Goal: Check status: Check status

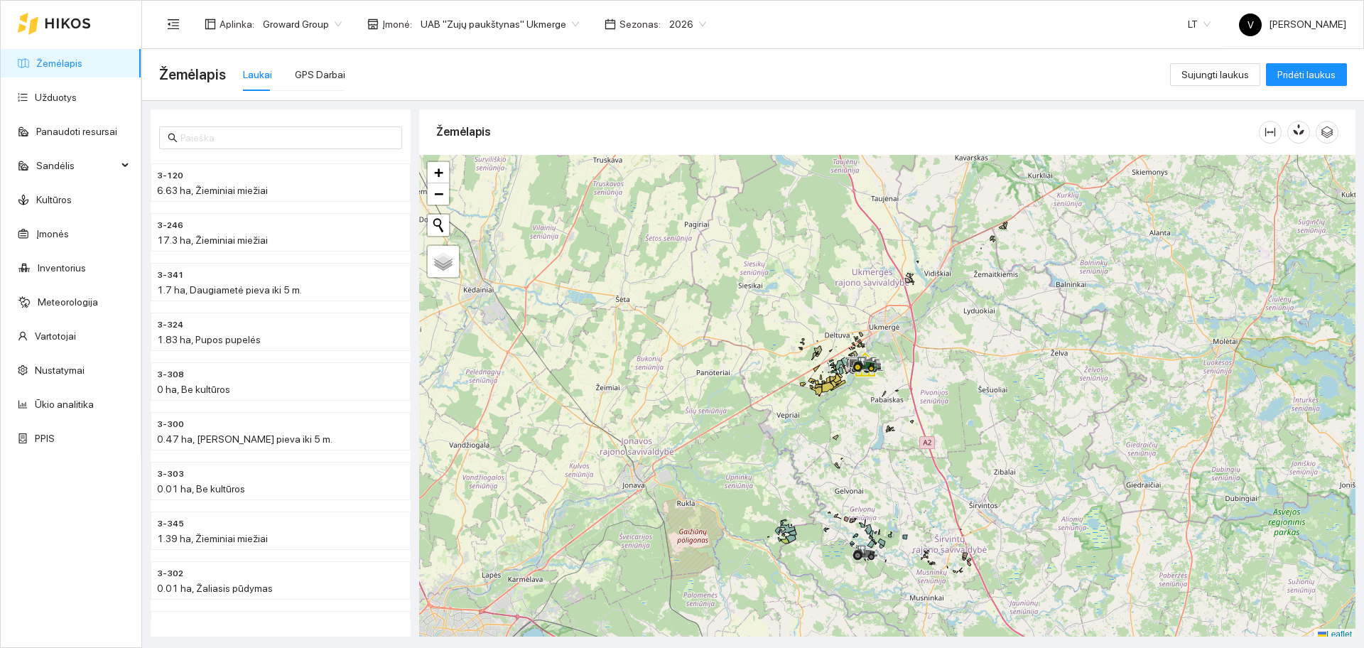
click at [496, 31] on span "UAB "Zujų paukštynas" Ukmerge" at bounding box center [500, 23] width 158 height 21
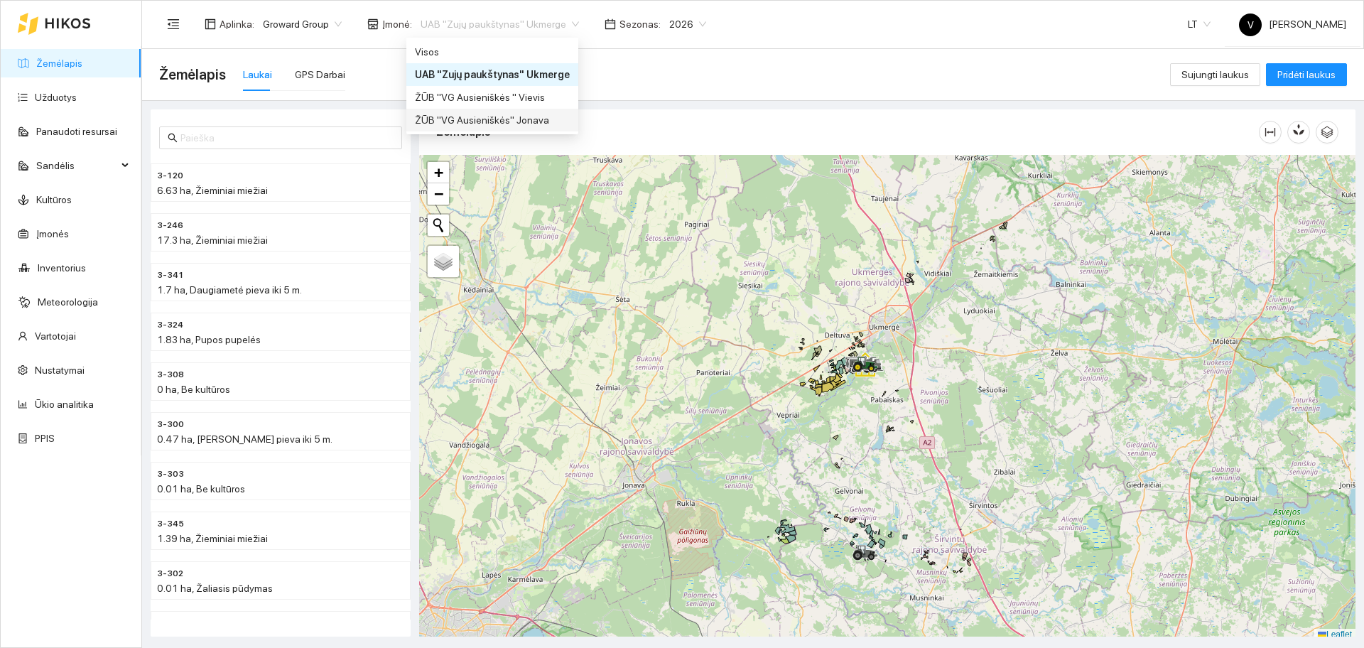
click at [524, 124] on div "ŽŪB "VG Ausieniškės" Jonava" at bounding box center [492, 120] width 155 height 16
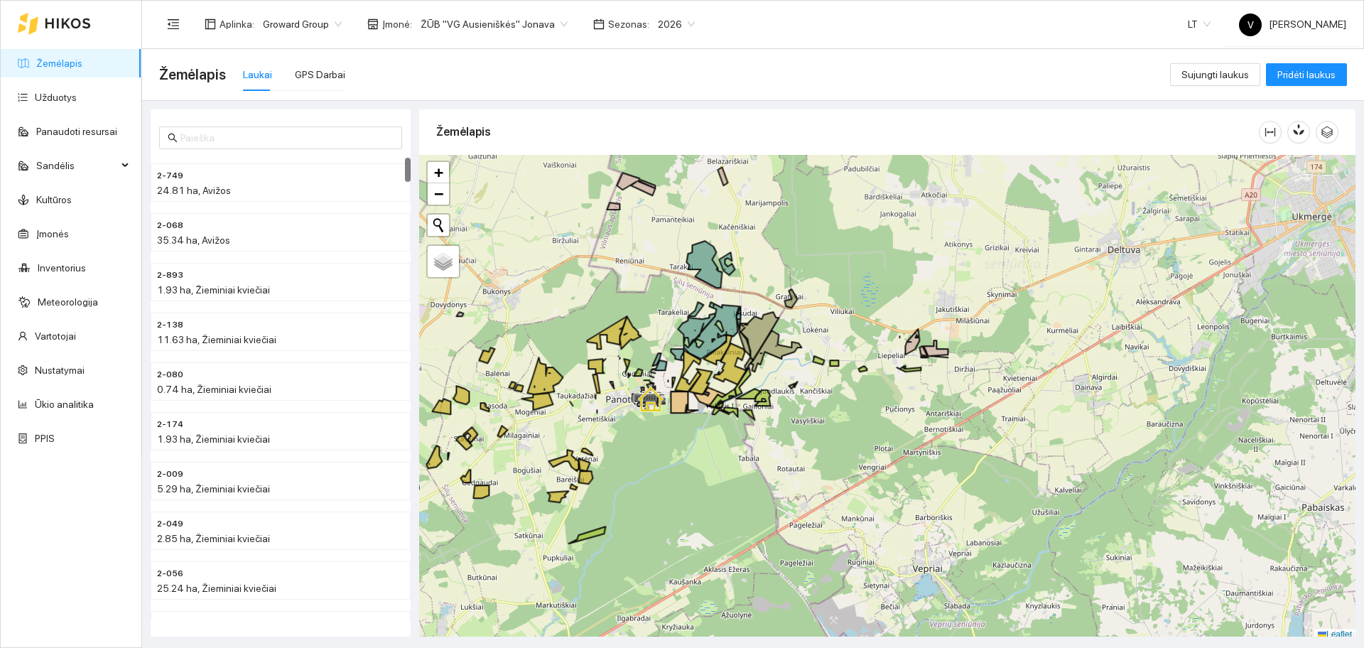
scroll to position [4, 0]
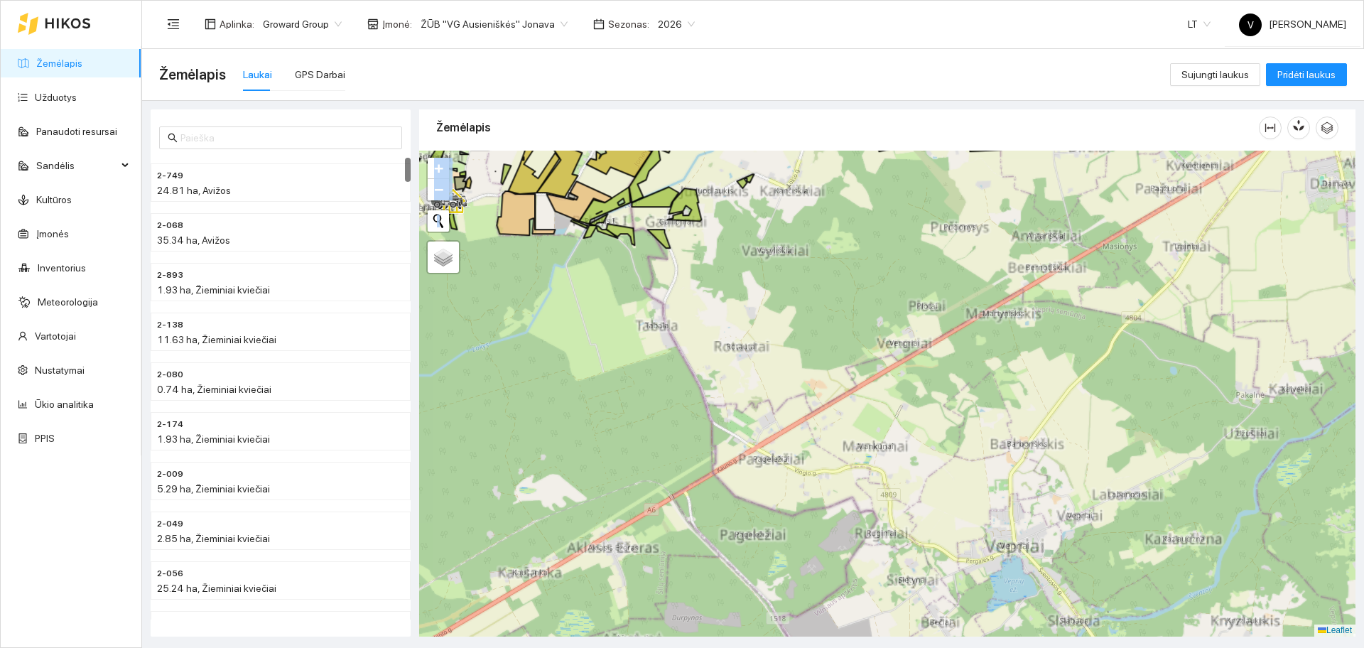
drag, startPoint x: 840, startPoint y: 583, endPoint x: 823, endPoint y: 272, distance: 310.9
click at [823, 272] on div at bounding box center [887, 394] width 936 height 486
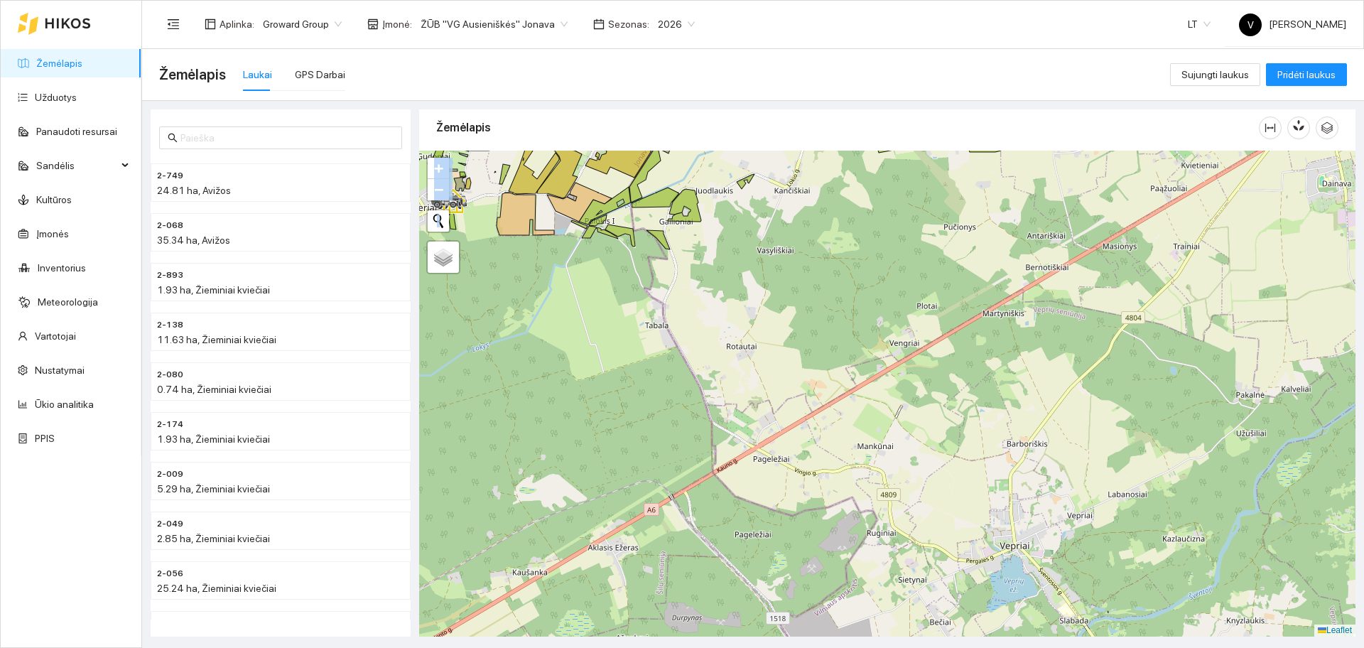
drag, startPoint x: 791, startPoint y: 483, endPoint x: 869, endPoint y: 180, distance: 312.6
click at [869, 180] on div at bounding box center [887, 394] width 936 height 486
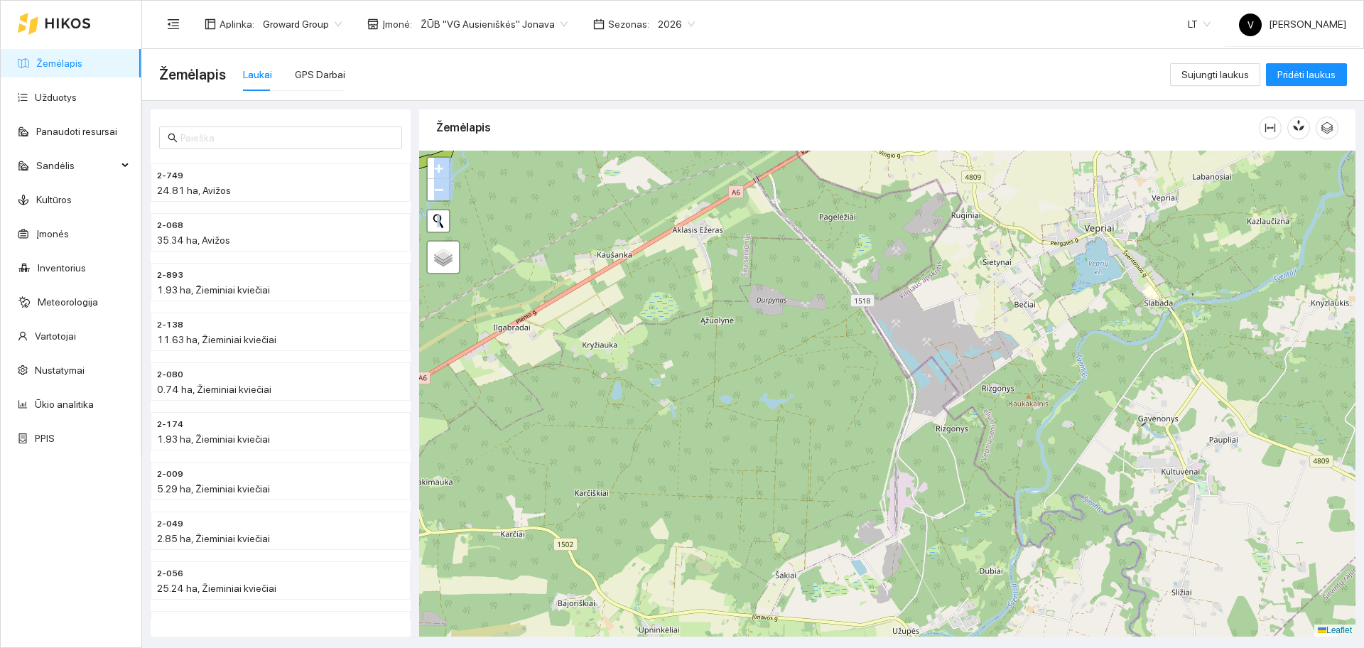
click at [865, 252] on div at bounding box center [887, 394] width 936 height 486
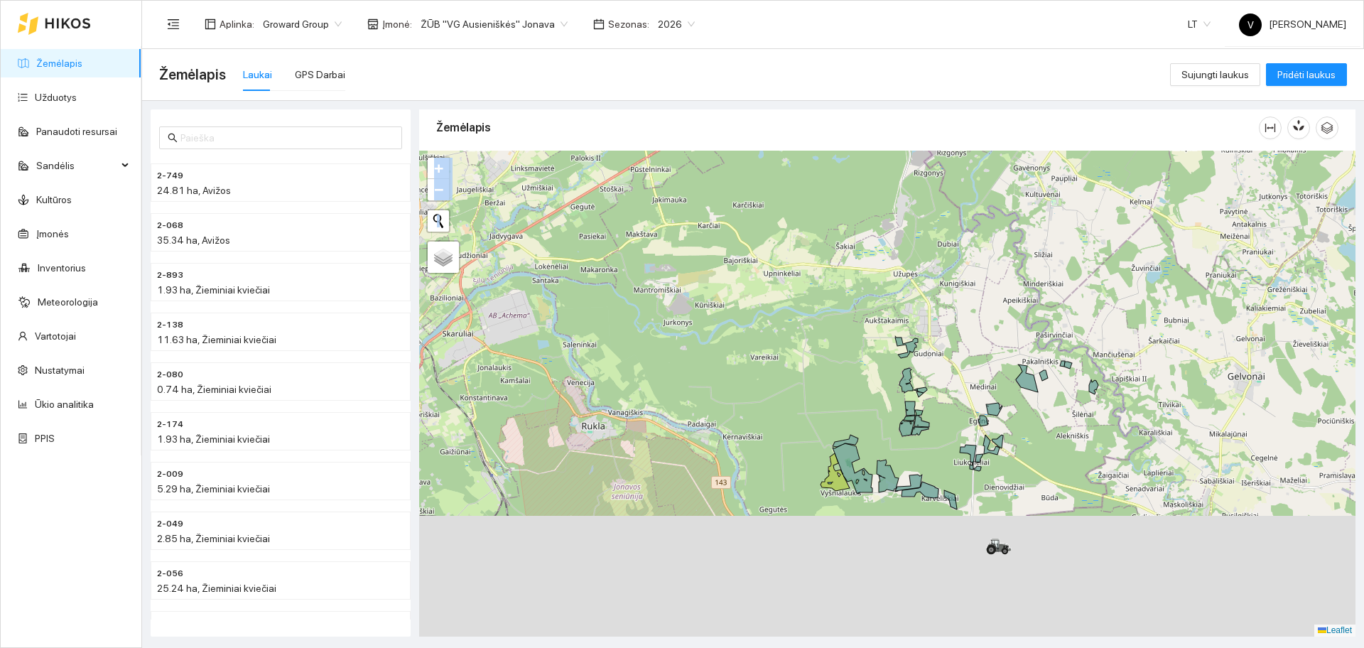
drag, startPoint x: 806, startPoint y: 451, endPoint x: 835, endPoint y: 256, distance: 196.7
click at [835, 256] on div at bounding box center [887, 394] width 936 height 486
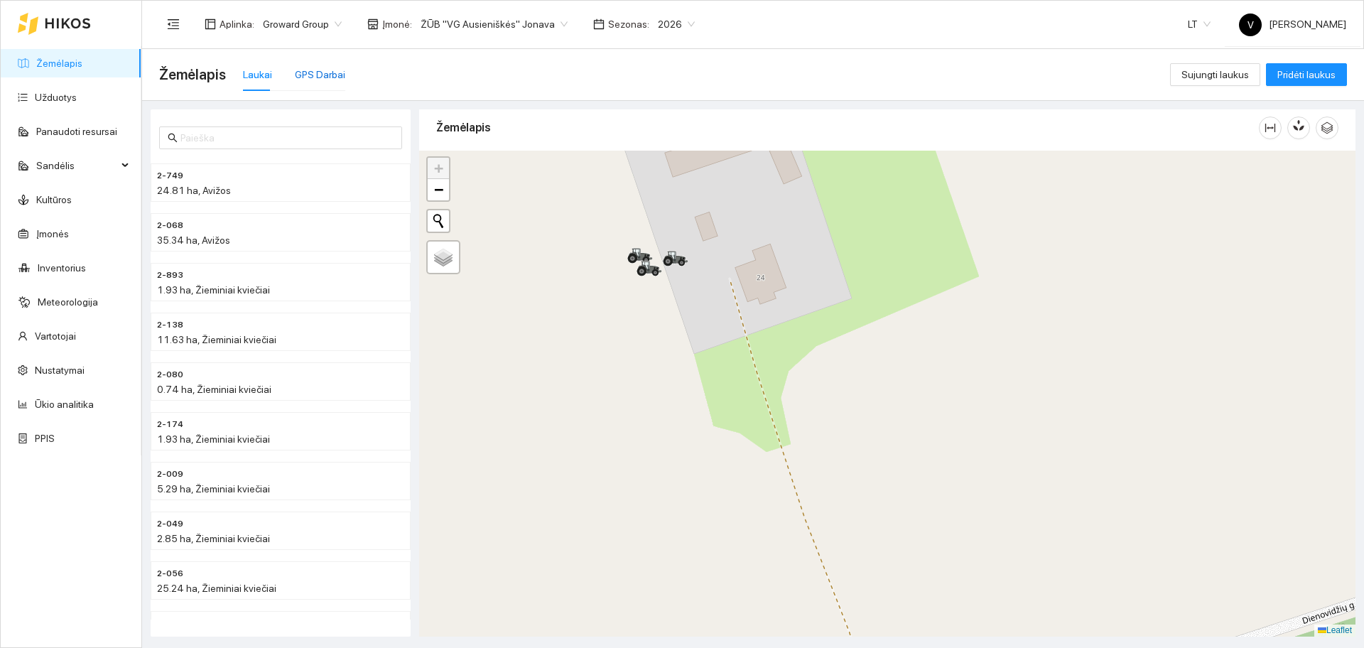
click at [328, 74] on div "GPS Darbai" at bounding box center [320, 75] width 50 height 16
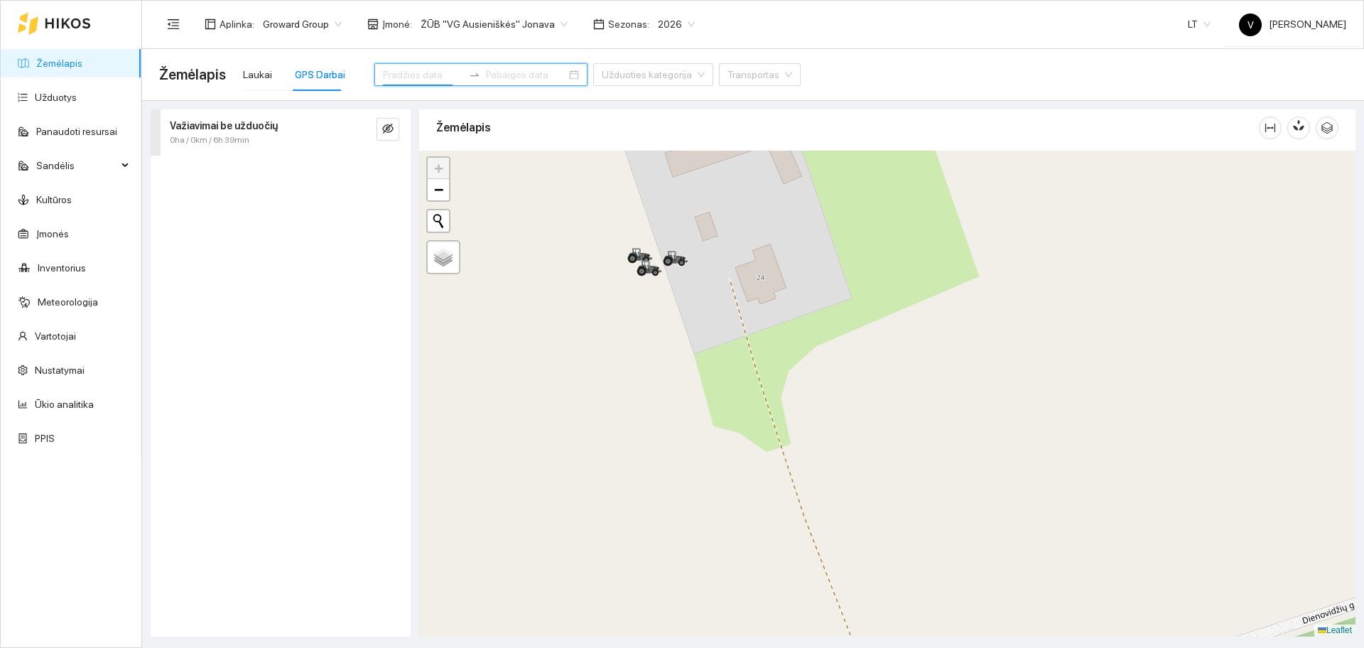
click at [411, 76] on input at bounding box center [423, 75] width 80 height 16
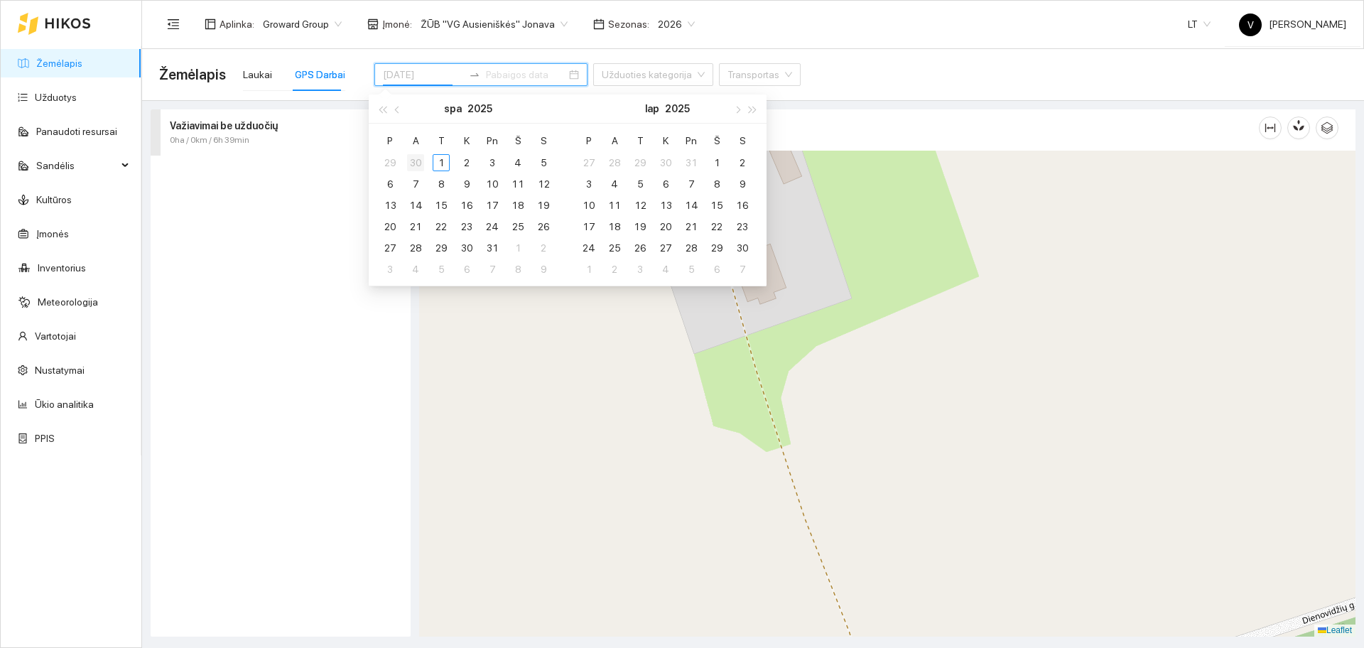
type input "[DATE]"
click at [418, 165] on div "30" at bounding box center [415, 162] width 17 height 17
click at [437, 252] on div "1" at bounding box center [441, 247] width 17 height 17
type input "[DATE]"
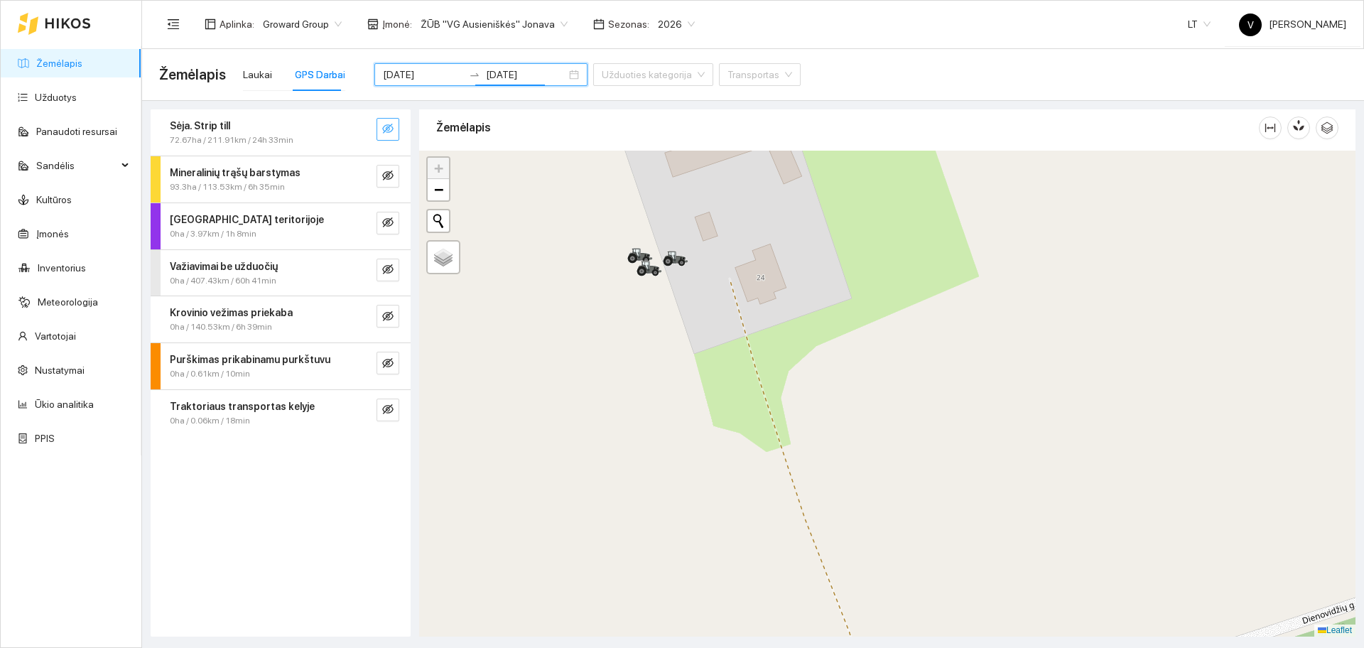
click at [389, 131] on icon "eye-invisible" at bounding box center [388, 129] width 3 height 3
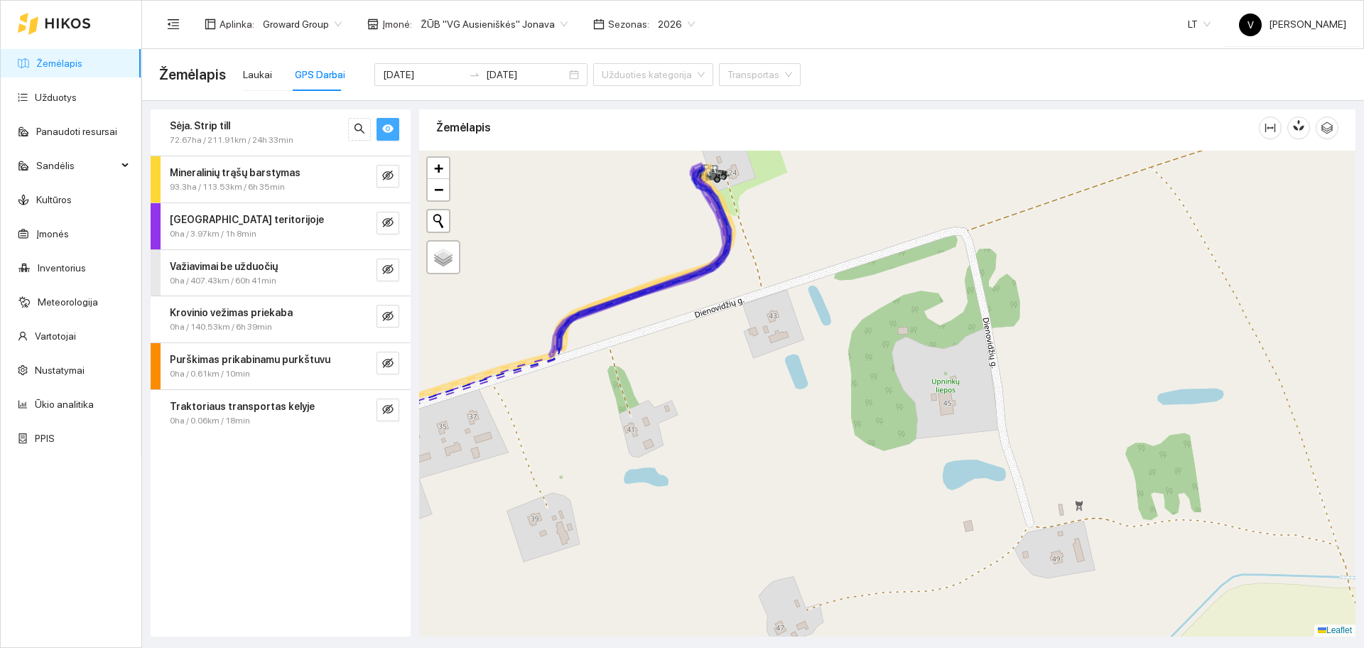
drag, startPoint x: 758, startPoint y: 521, endPoint x: 788, endPoint y: 319, distance: 203.9
click at [788, 319] on div at bounding box center [887, 394] width 936 height 486
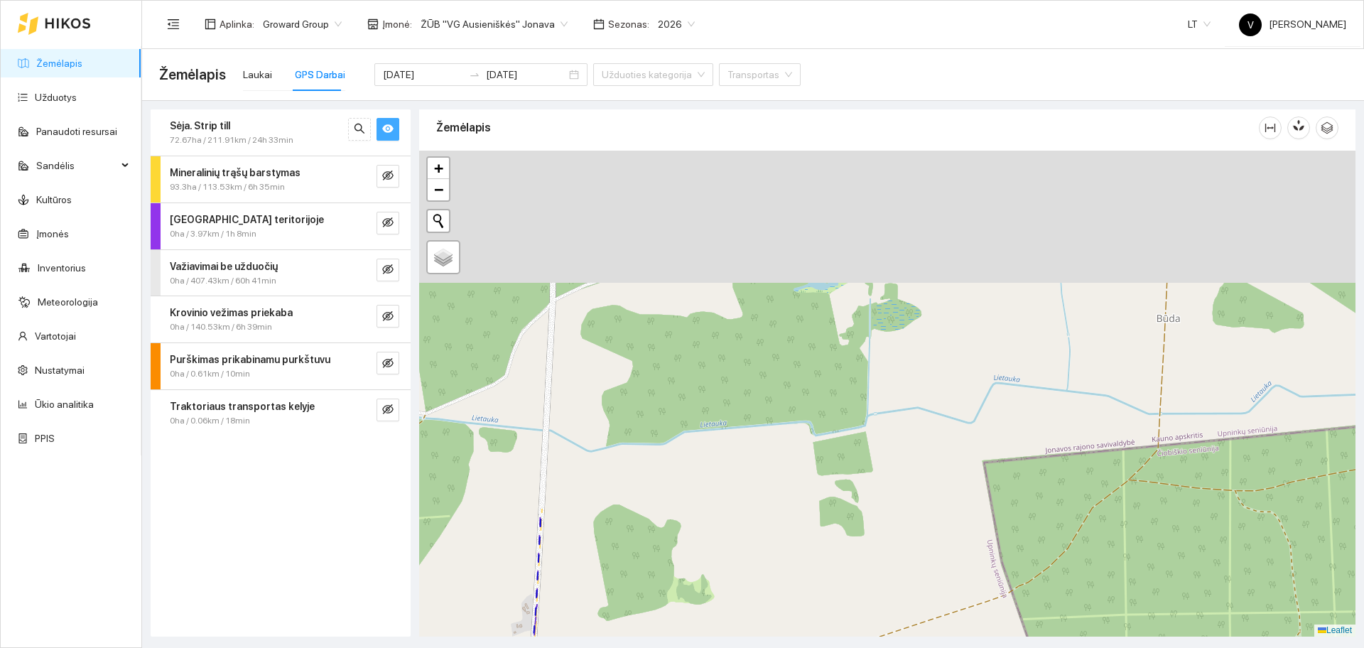
drag, startPoint x: 695, startPoint y: 224, endPoint x: 615, endPoint y: 656, distance: 438.6
click at [615, 647] on html "Žemėlapis Užduotys Panaudoti resursai Sandėlis Kultūros Įmonės Inventorius Mete…" at bounding box center [682, 324] width 1364 height 648
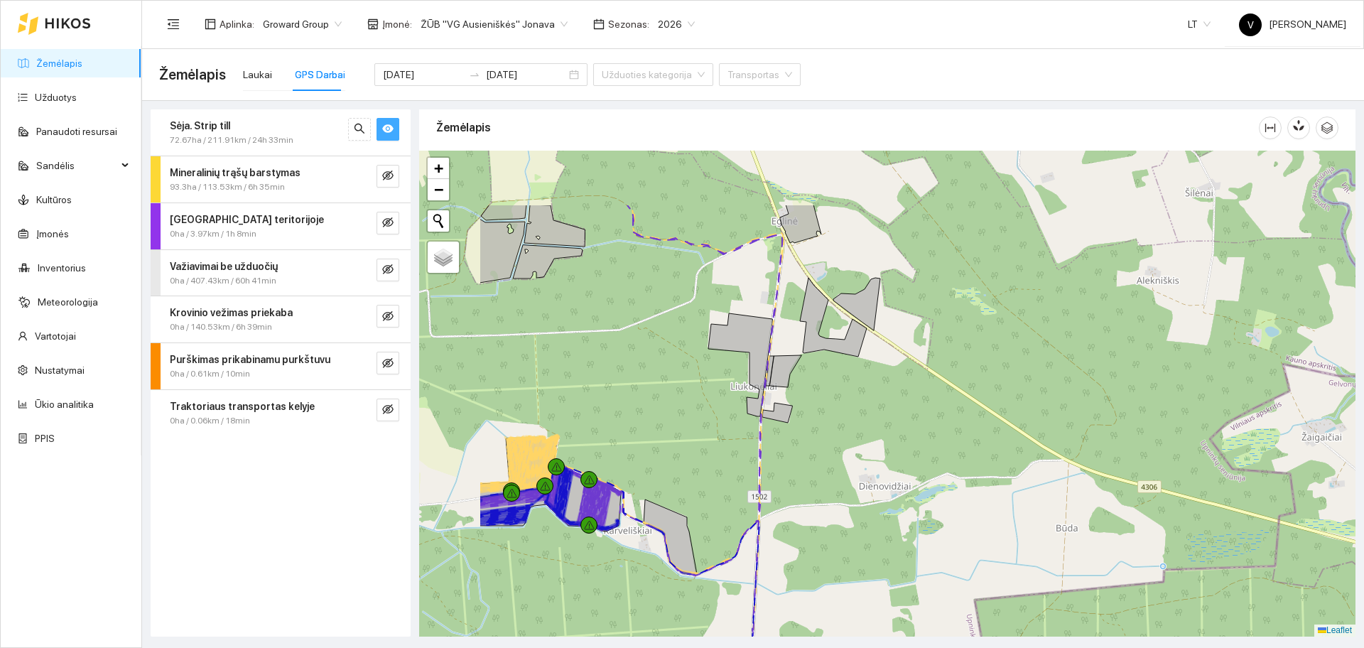
drag, startPoint x: 686, startPoint y: 340, endPoint x: 841, endPoint y: 443, distance: 186.0
click at [841, 443] on div at bounding box center [887, 394] width 936 height 486
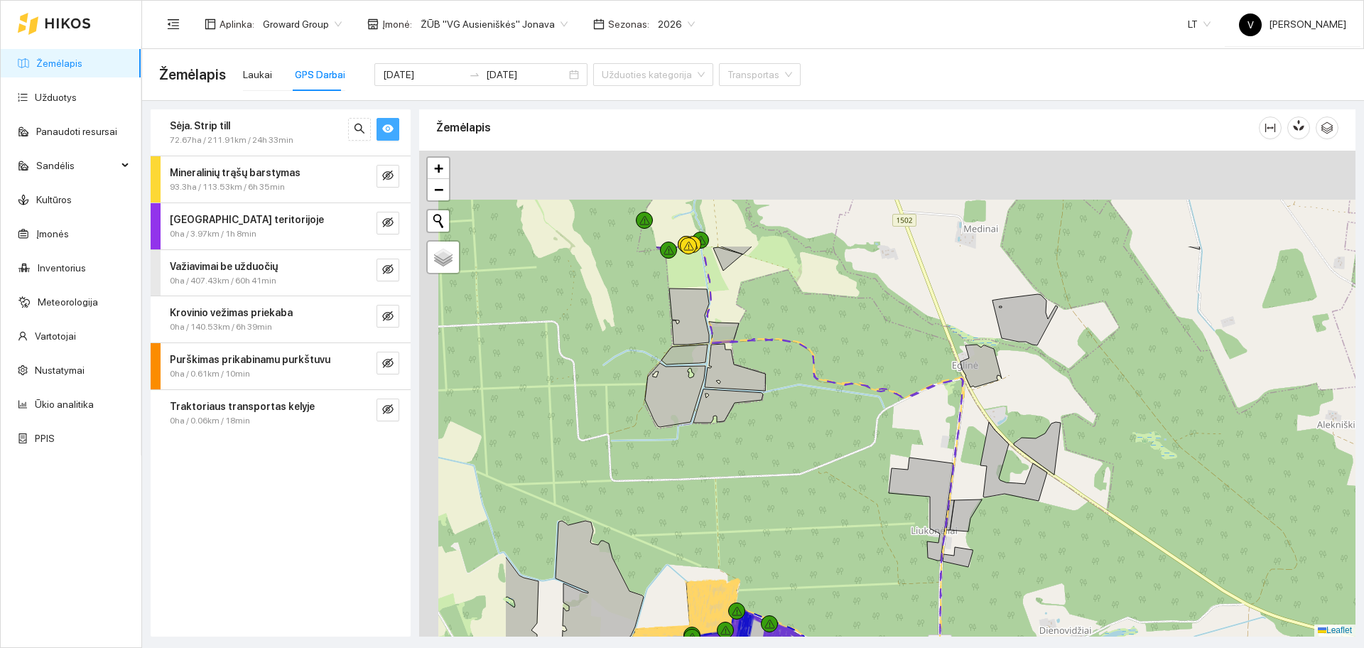
drag, startPoint x: 742, startPoint y: 352, endPoint x: 926, endPoint y: 516, distance: 246.1
click at [926, 516] on div at bounding box center [887, 394] width 936 height 486
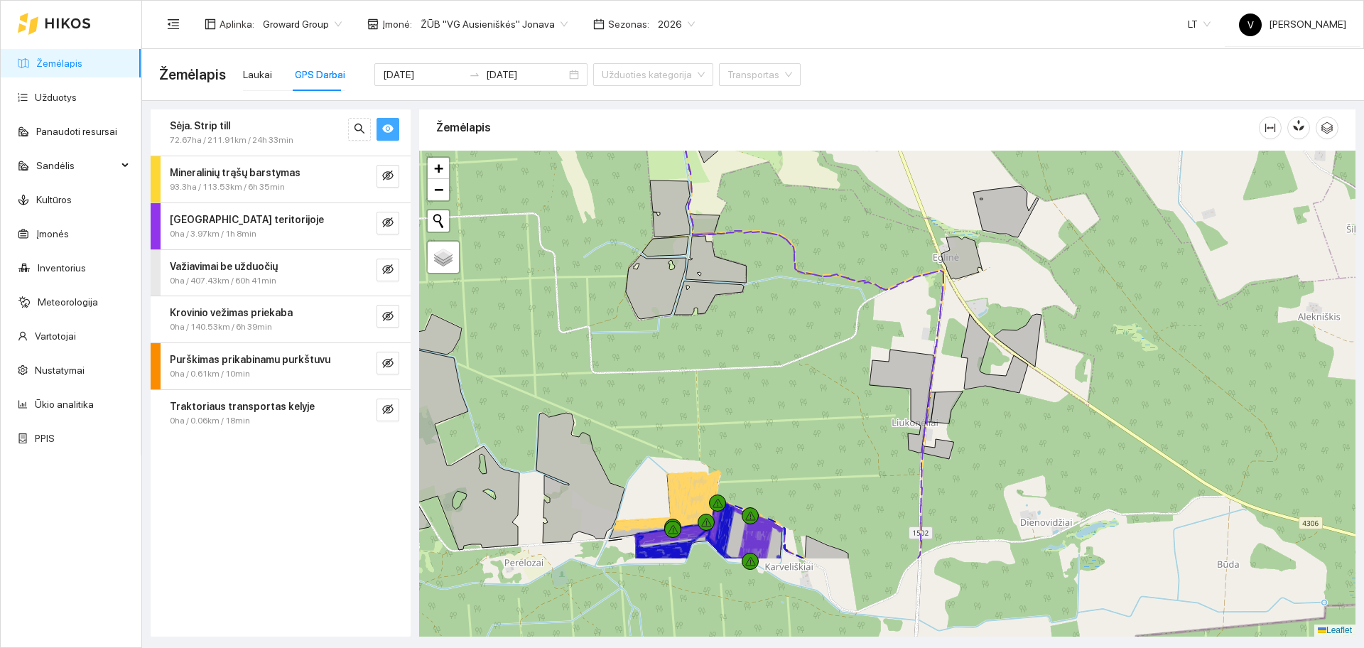
drag, startPoint x: 809, startPoint y: 563, endPoint x: 769, endPoint y: 277, distance: 288.4
click at [769, 277] on div at bounding box center [887, 394] width 936 height 486
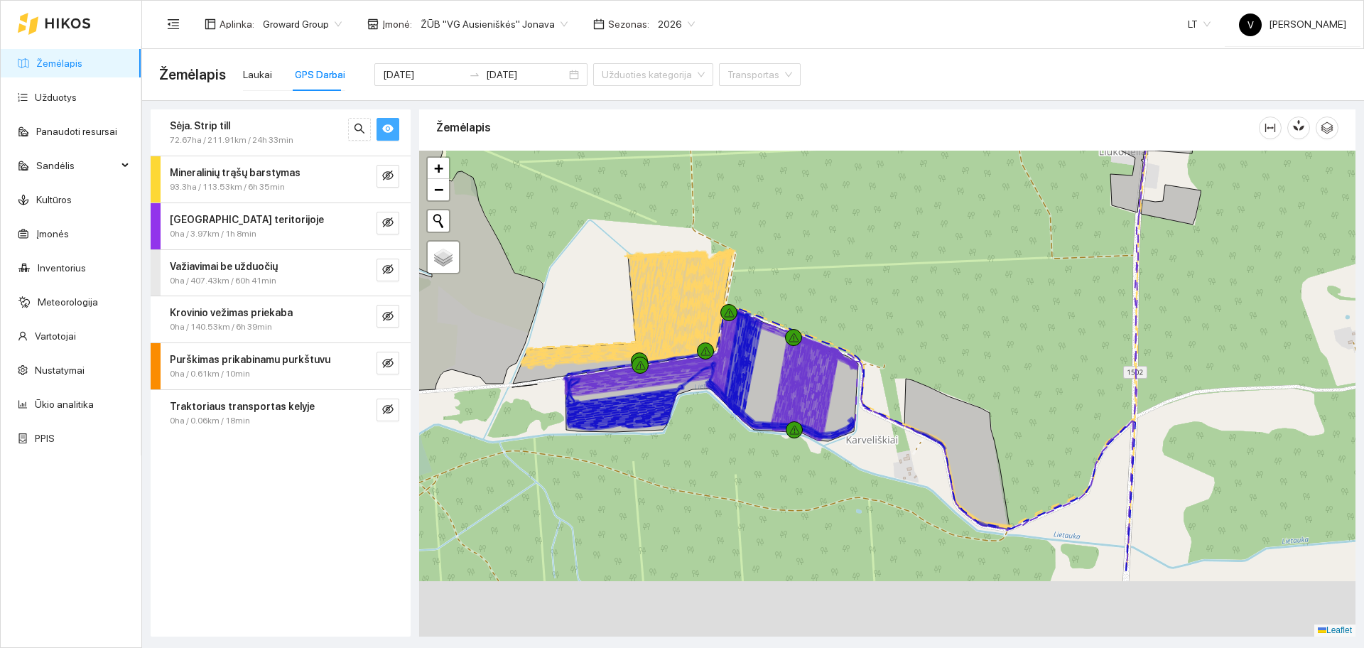
drag, startPoint x: 779, startPoint y: 427, endPoint x: 767, endPoint y: 306, distance: 121.4
click at [767, 306] on div at bounding box center [887, 394] width 936 height 486
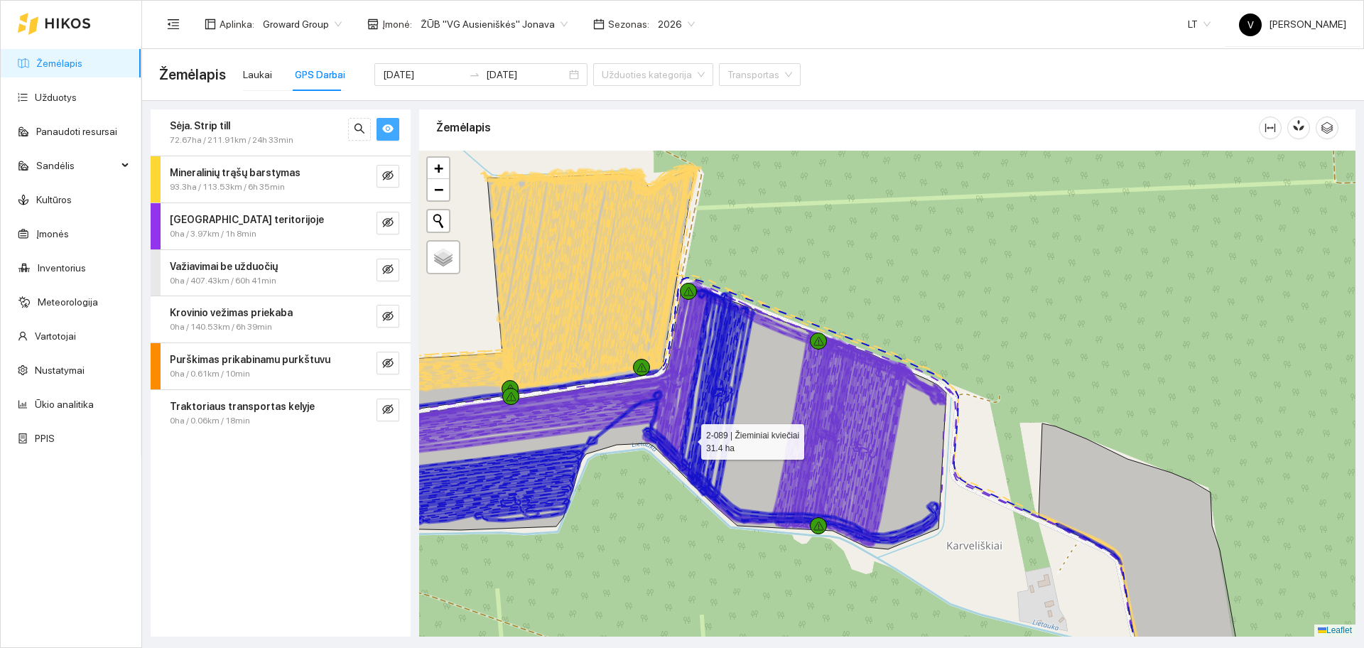
click at [744, 372] on icon at bounding box center [654, 417] width 585 height 264
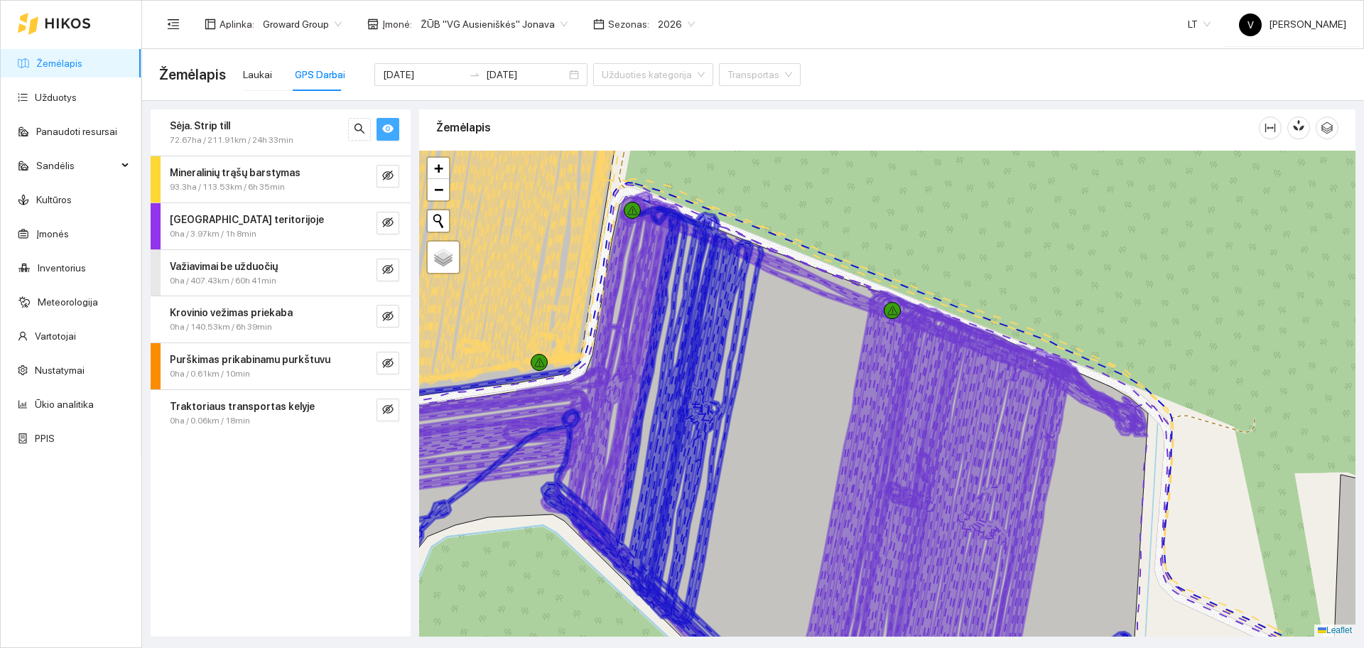
click at [539, 148] on div "Žemėlapis" at bounding box center [847, 127] width 823 height 40
click at [526, 23] on span "ŽŪB "VG Ausieniškės" Jonava" at bounding box center [494, 23] width 147 height 21
click at [480, 52] on div "Visos" at bounding box center [488, 52] width 146 height 16
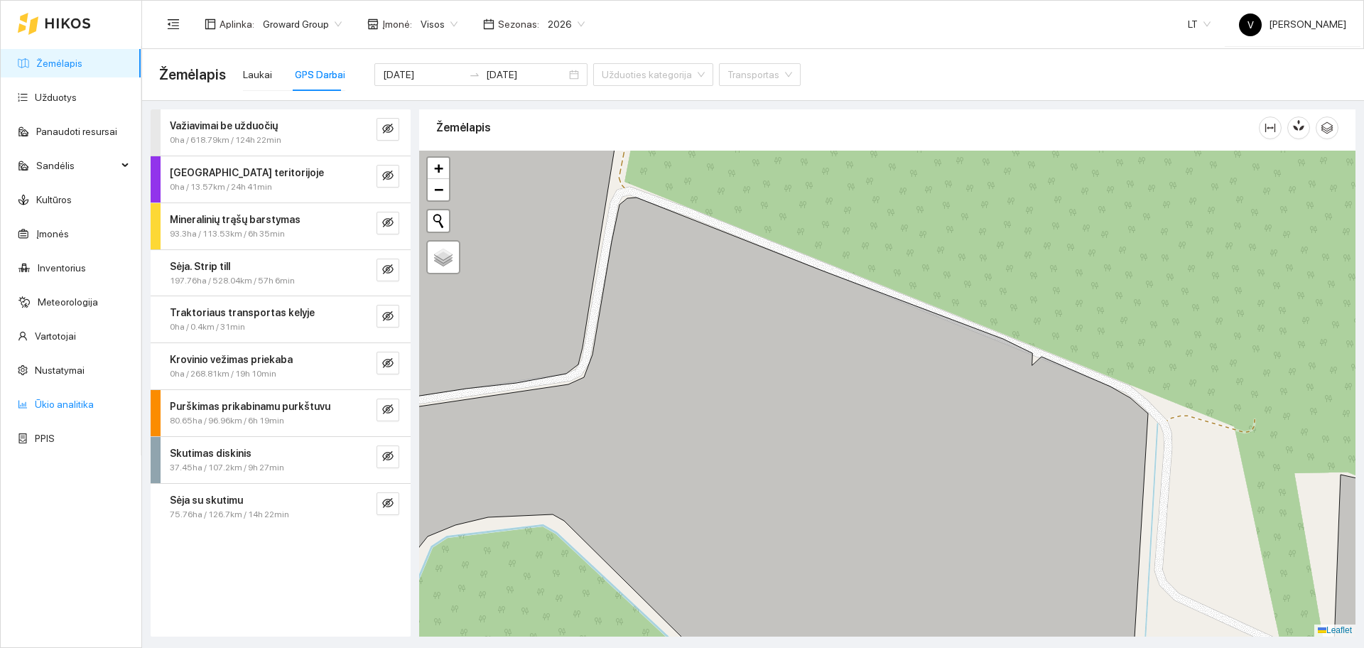
click at [64, 399] on link "Ūkio analitika" at bounding box center [64, 404] width 59 height 11
